Goal: Transaction & Acquisition: Purchase product/service

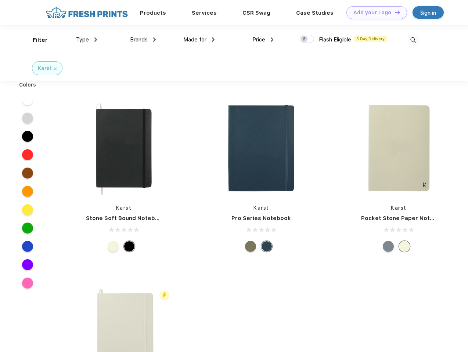
click at [374, 12] on link "Add your Logo Design Tool" at bounding box center [376, 12] width 61 height 13
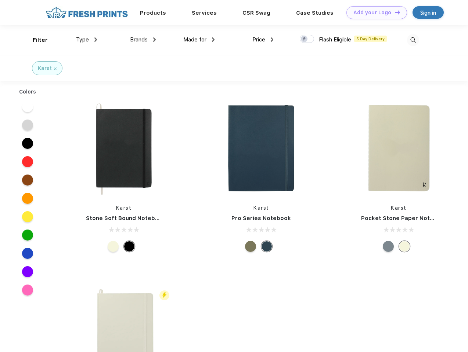
click at [0, 0] on div "Design Tool" at bounding box center [0, 0] width 0 height 0
click at [394, 12] on link "Add your Logo Design Tool" at bounding box center [376, 12] width 61 height 13
click at [35, 40] on div "Filter" at bounding box center [40, 40] width 15 height 8
click at [87, 40] on span "Type" at bounding box center [82, 39] width 13 height 7
click at [143, 40] on span "Brands" at bounding box center [139, 39] width 18 height 7
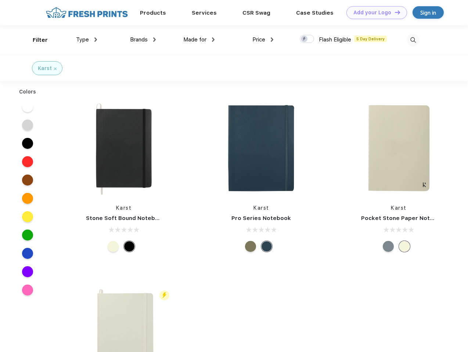
click at [199, 40] on span "Made for" at bounding box center [194, 39] width 23 height 7
click at [263, 40] on span "Price" at bounding box center [258, 39] width 13 height 7
click at [307, 39] on div at bounding box center [307, 39] width 14 height 8
click at [304, 39] on input "checkbox" at bounding box center [302, 37] width 5 height 5
click at [413, 40] on img at bounding box center [413, 40] width 12 height 12
